Goal: Information Seeking & Learning: Learn about a topic

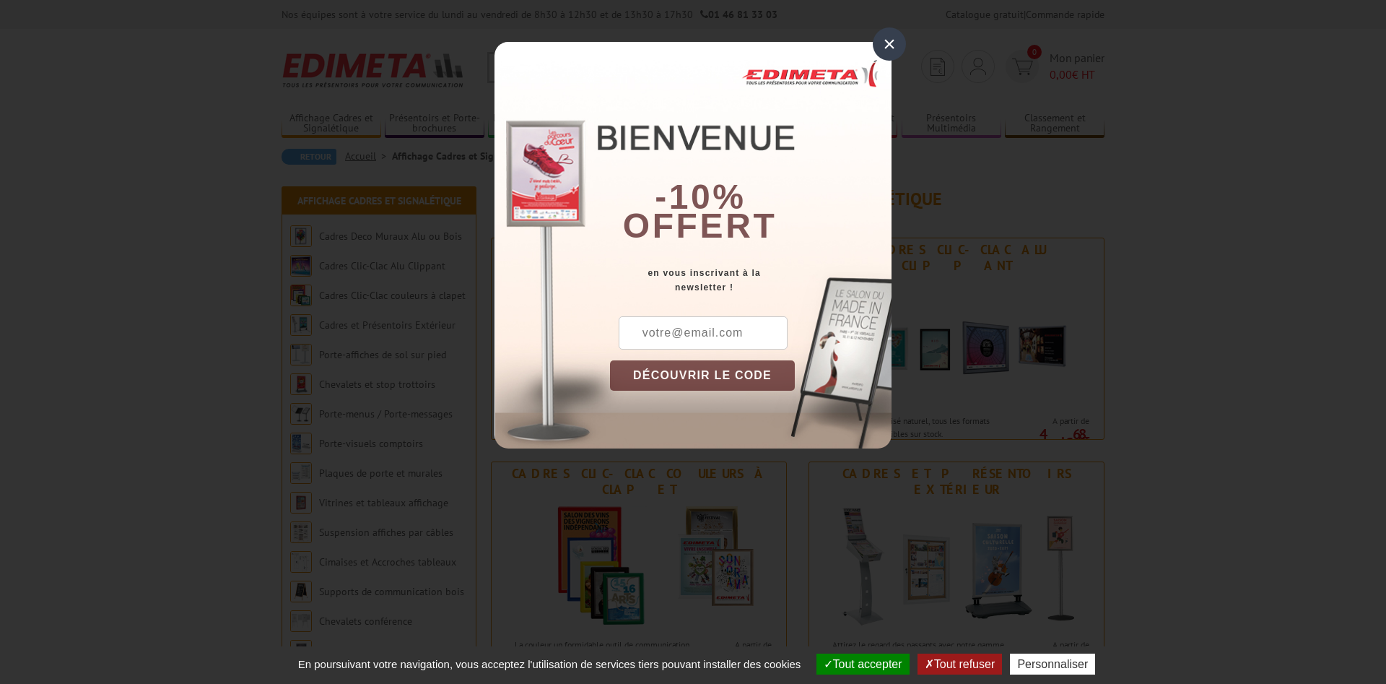
click at [893, 47] on div "×" at bounding box center [889, 43] width 33 height 33
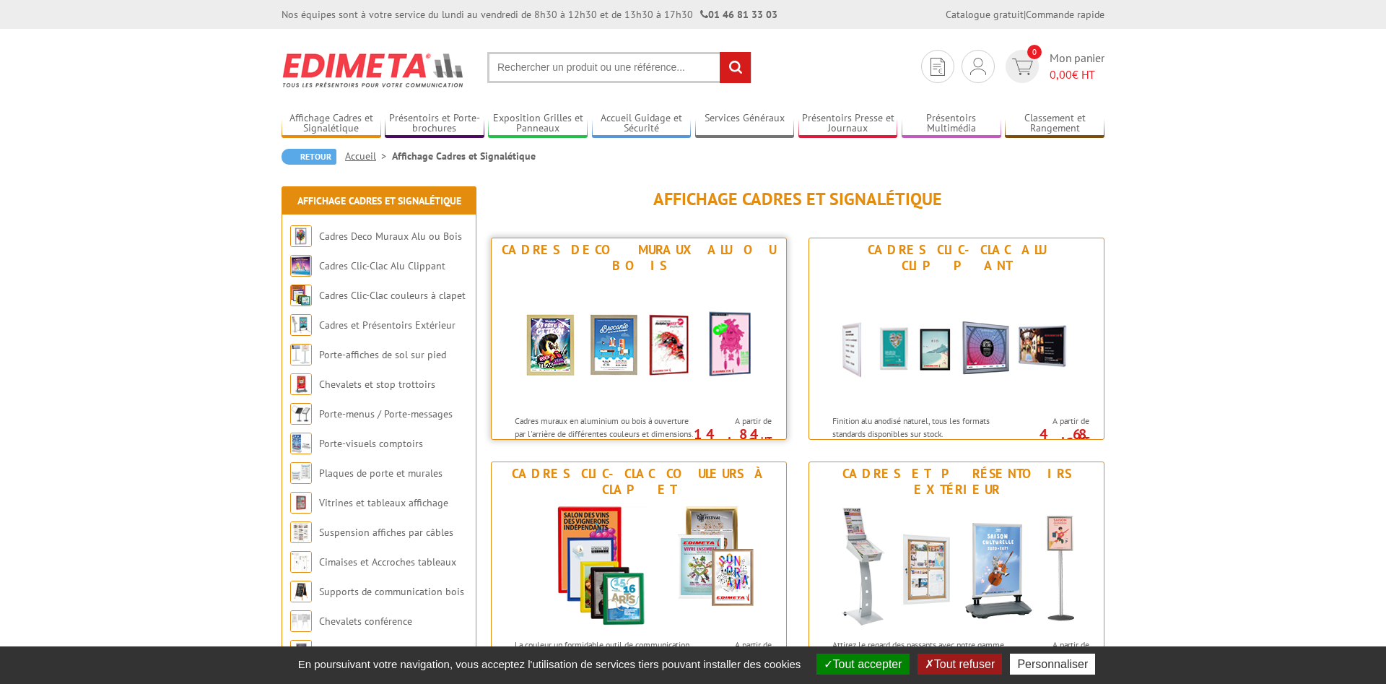
click at [593, 377] on img at bounding box center [638, 342] width 267 height 130
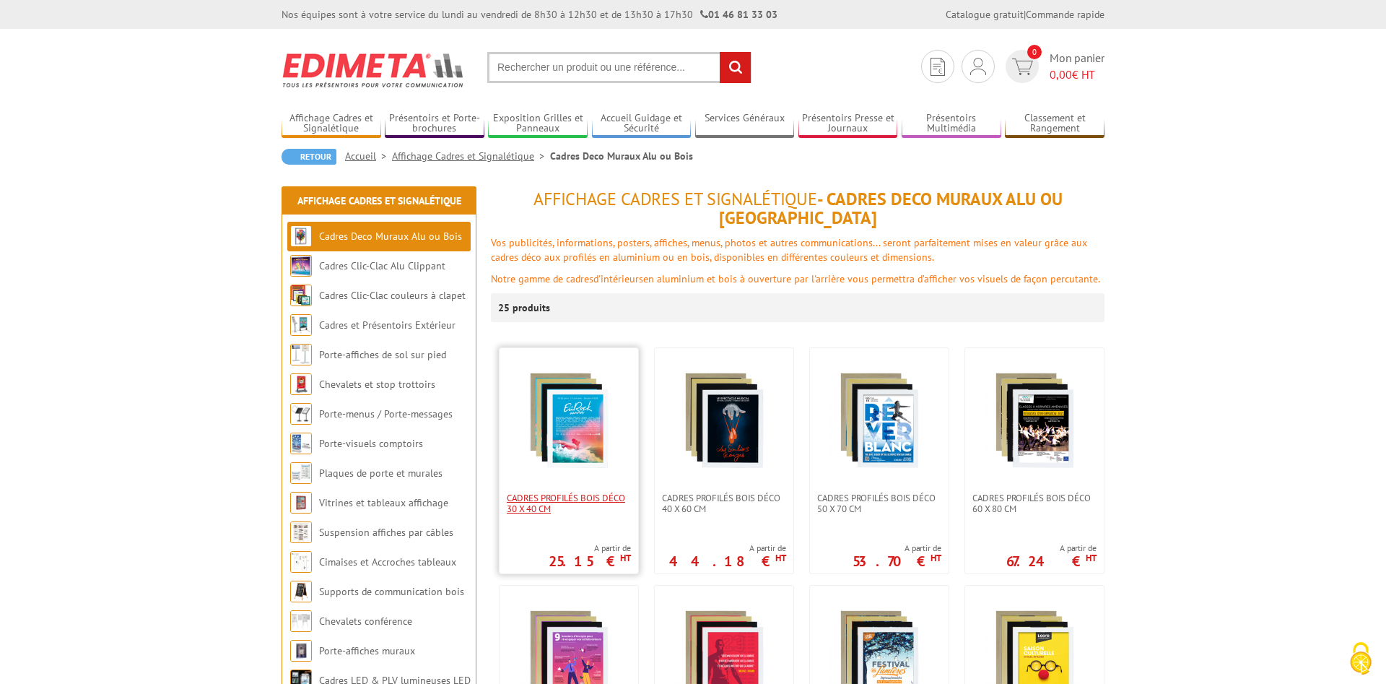
click at [567, 492] on span "Cadres Profilés Bois Déco 30 x 40 cm" at bounding box center [569, 503] width 124 height 22
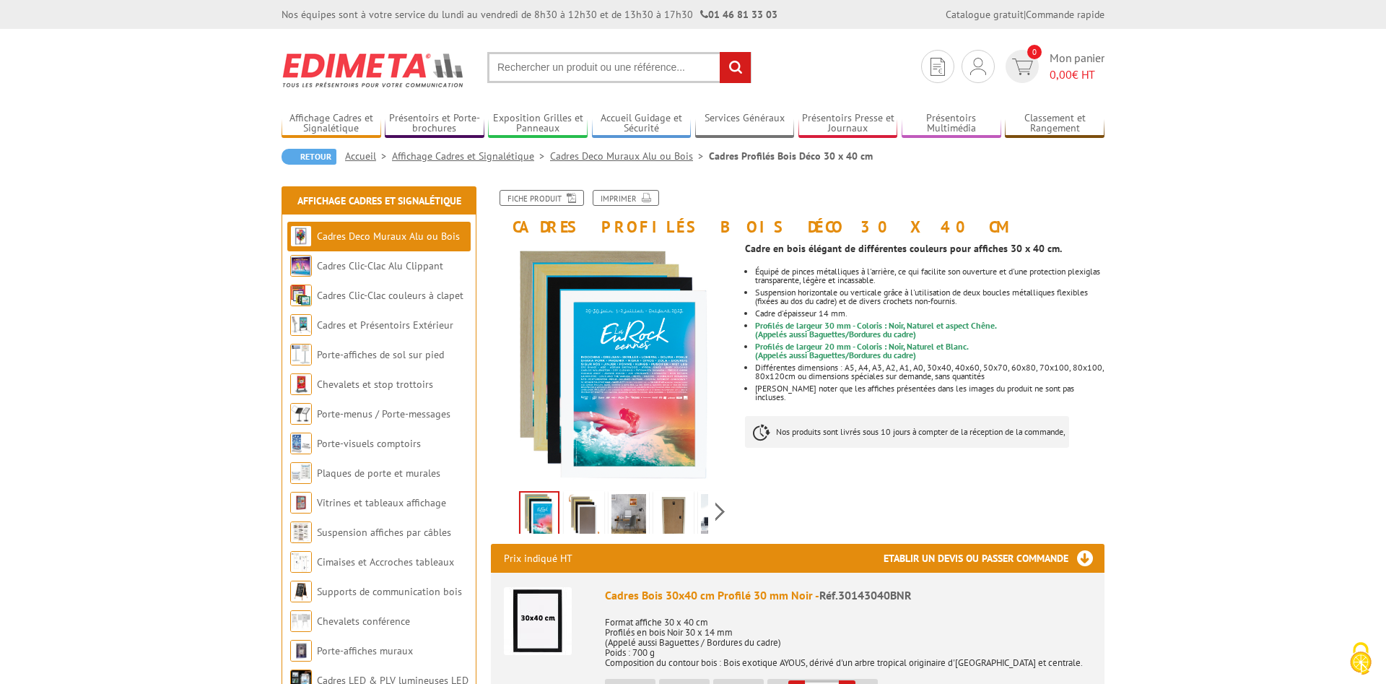
click at [578, 509] on img at bounding box center [584, 516] width 35 height 45
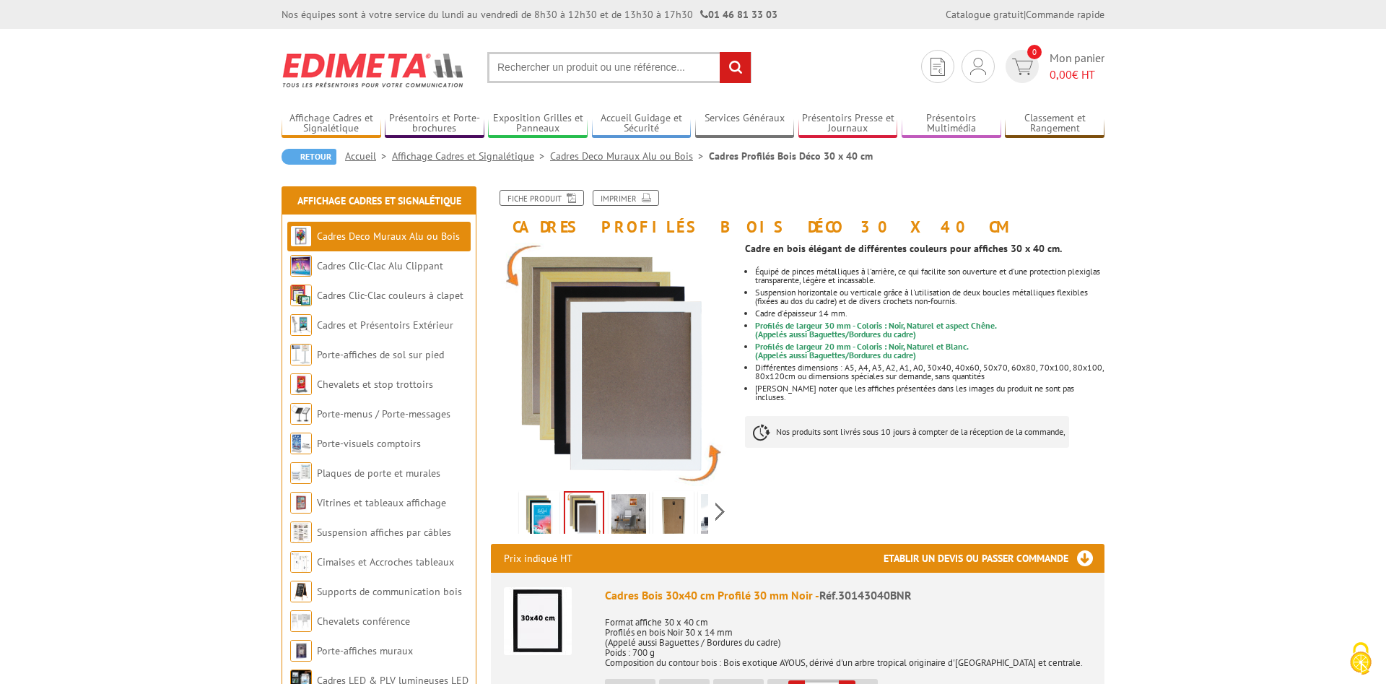
click at [638, 508] on img at bounding box center [628, 516] width 35 height 45
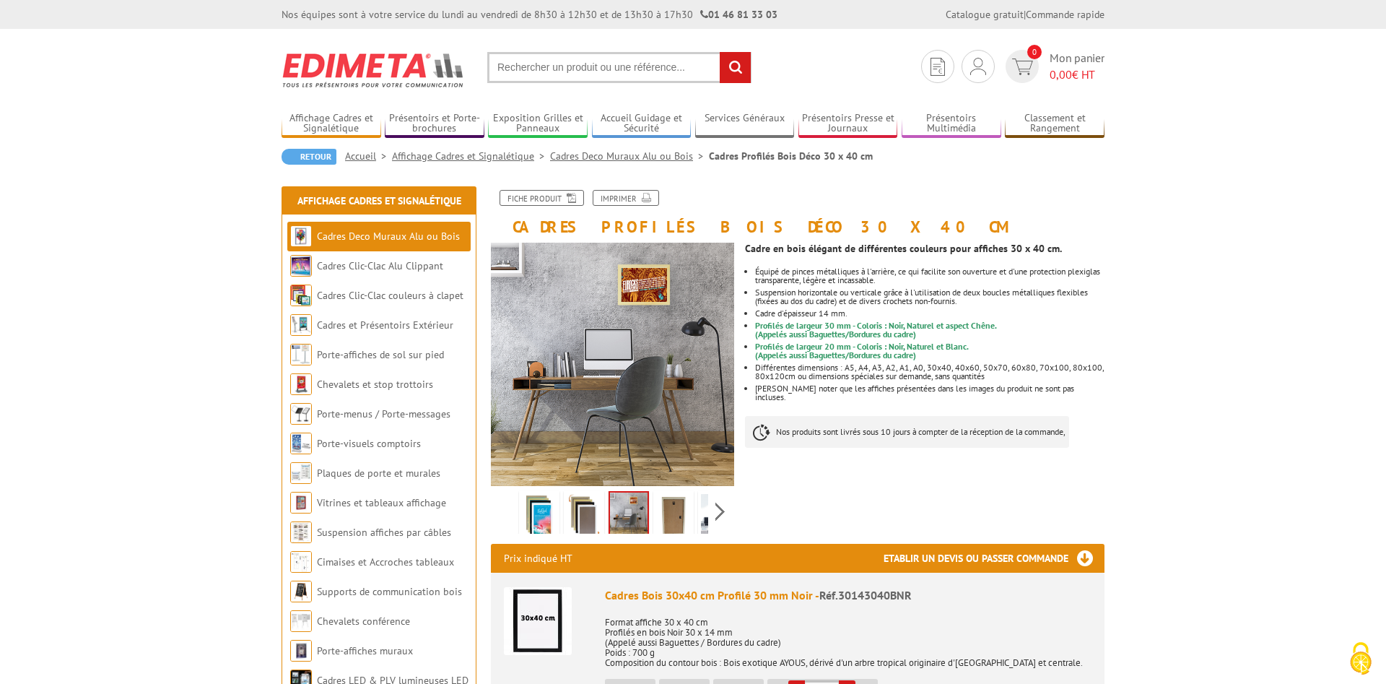
click at [676, 506] on img at bounding box center [673, 516] width 35 height 45
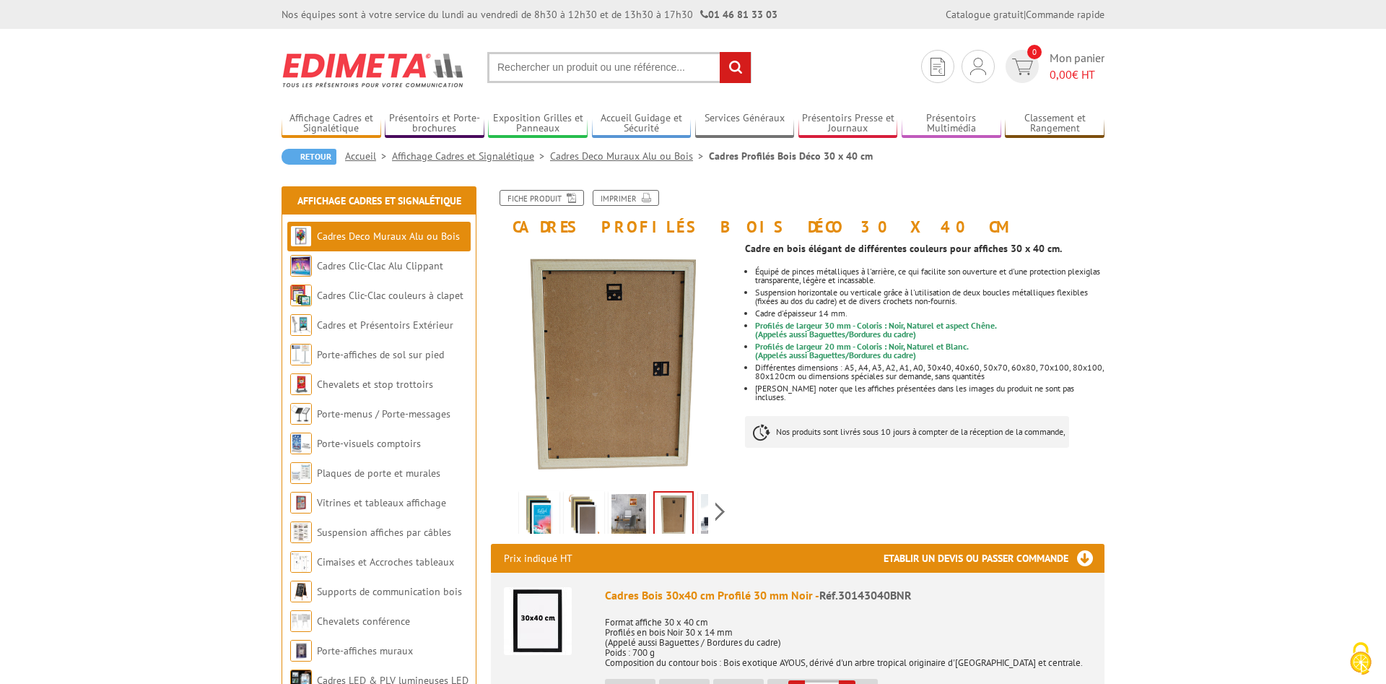
click at [690, 503] on img at bounding box center [674, 514] width 38 height 45
click at [703, 499] on img at bounding box center [718, 516] width 35 height 45
